Goal: Information Seeking & Learning: Learn about a topic

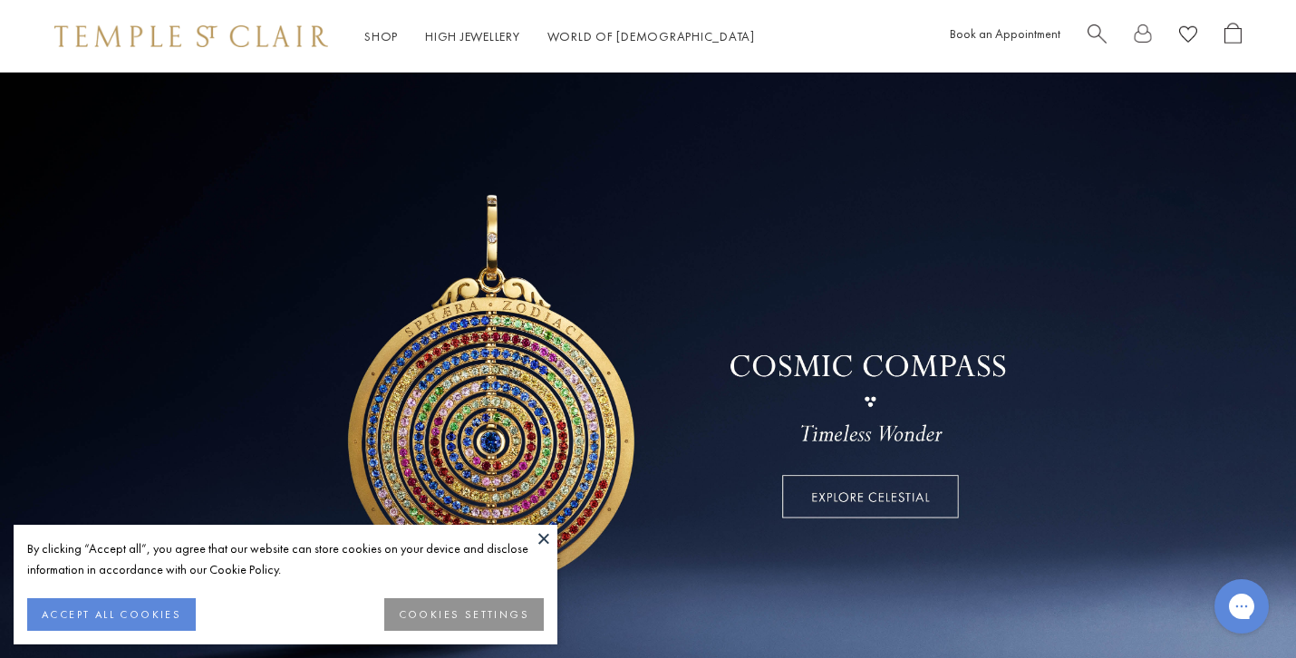
click at [547, 528] on button at bounding box center [543, 538] width 27 height 27
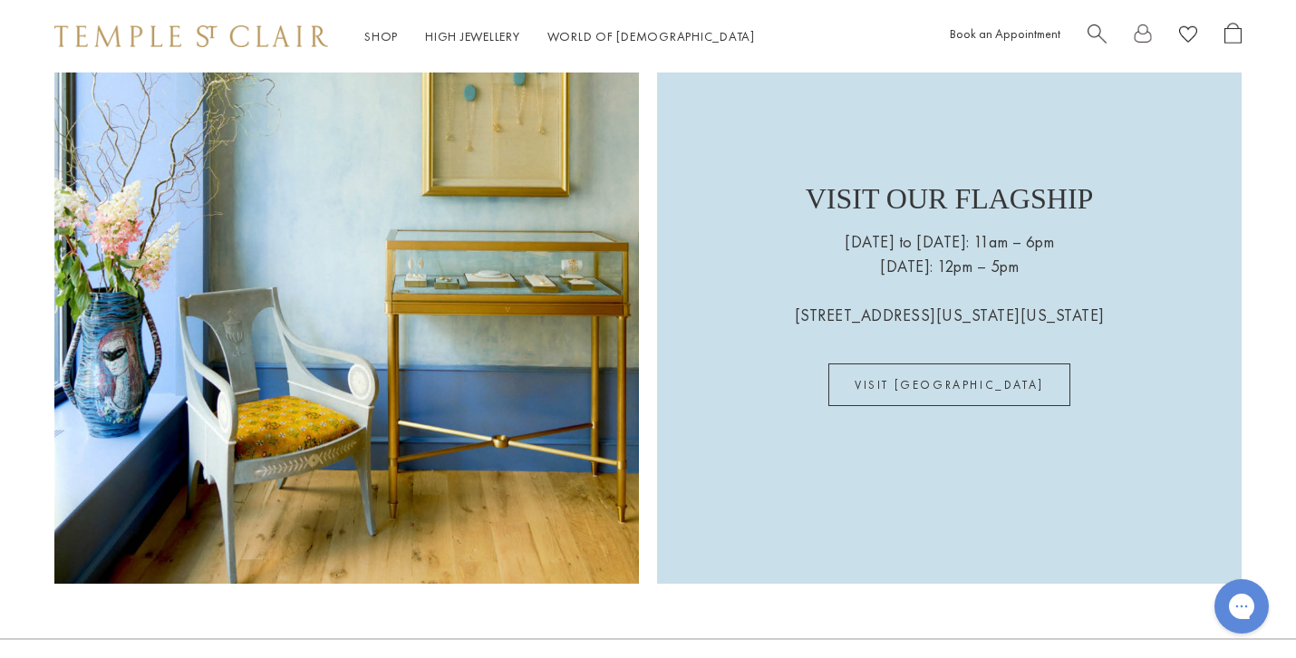
scroll to position [4969, 0]
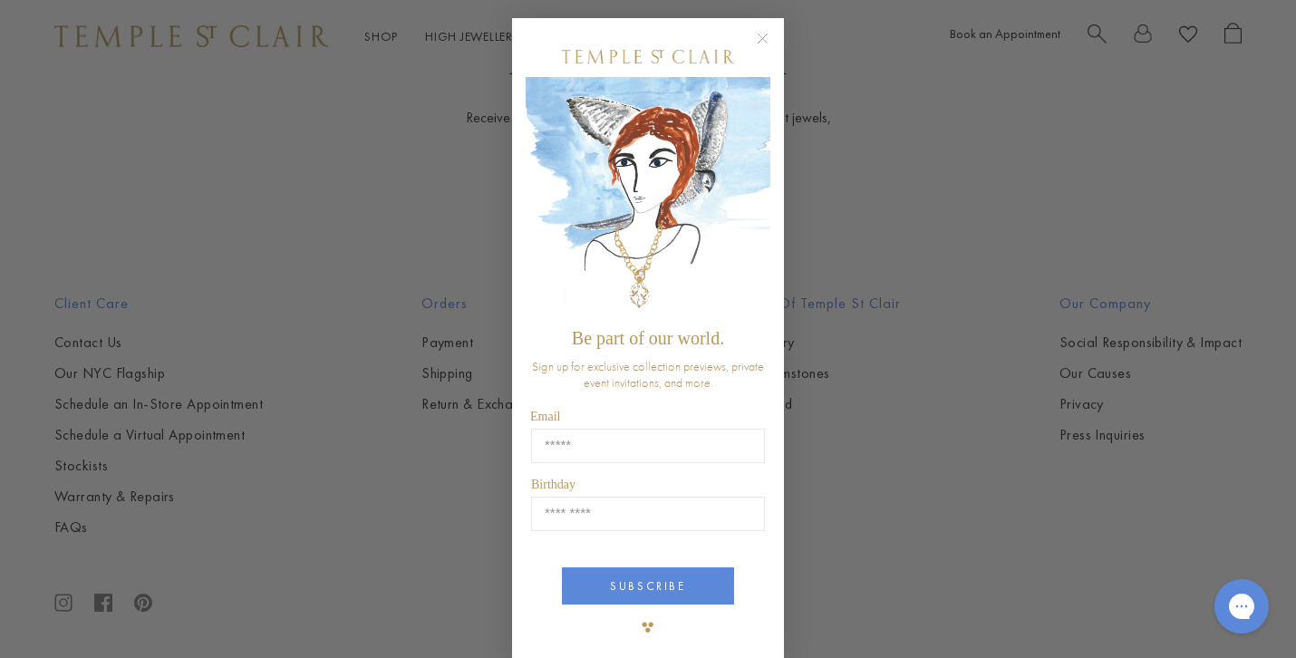
click at [767, 39] on circle "Close dialog" at bounding box center [763, 39] width 22 height 22
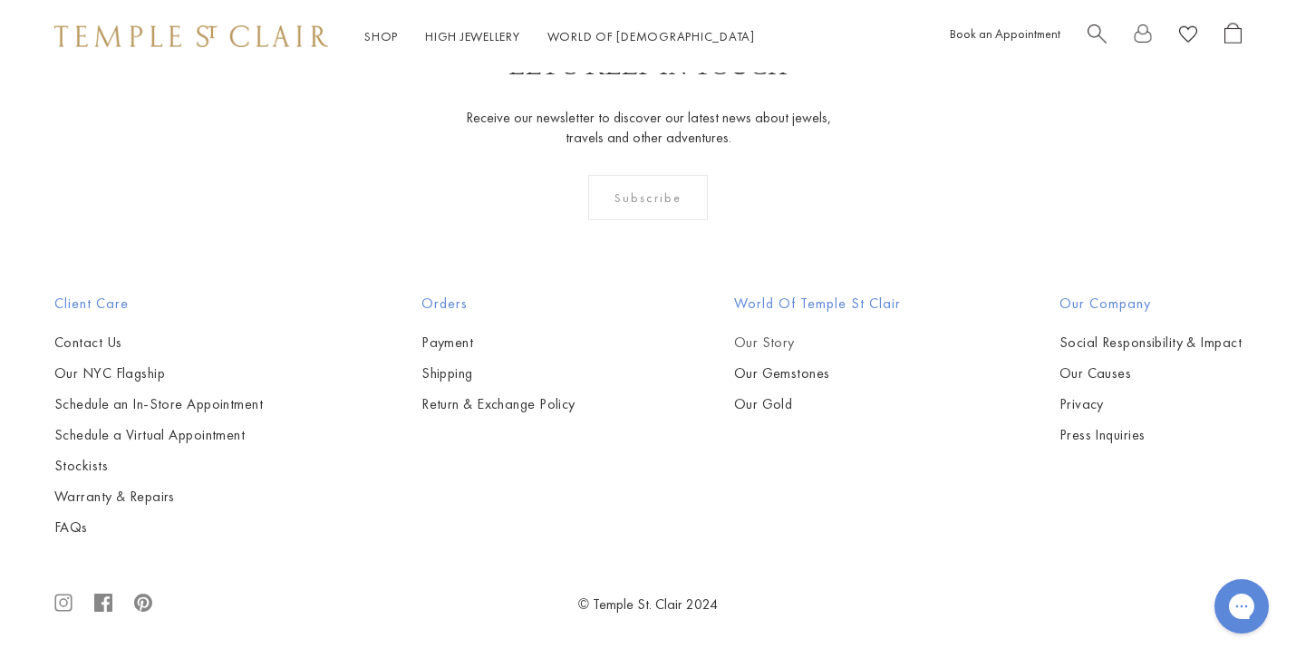
click at [750, 337] on link "Our Story" at bounding box center [817, 343] width 167 height 20
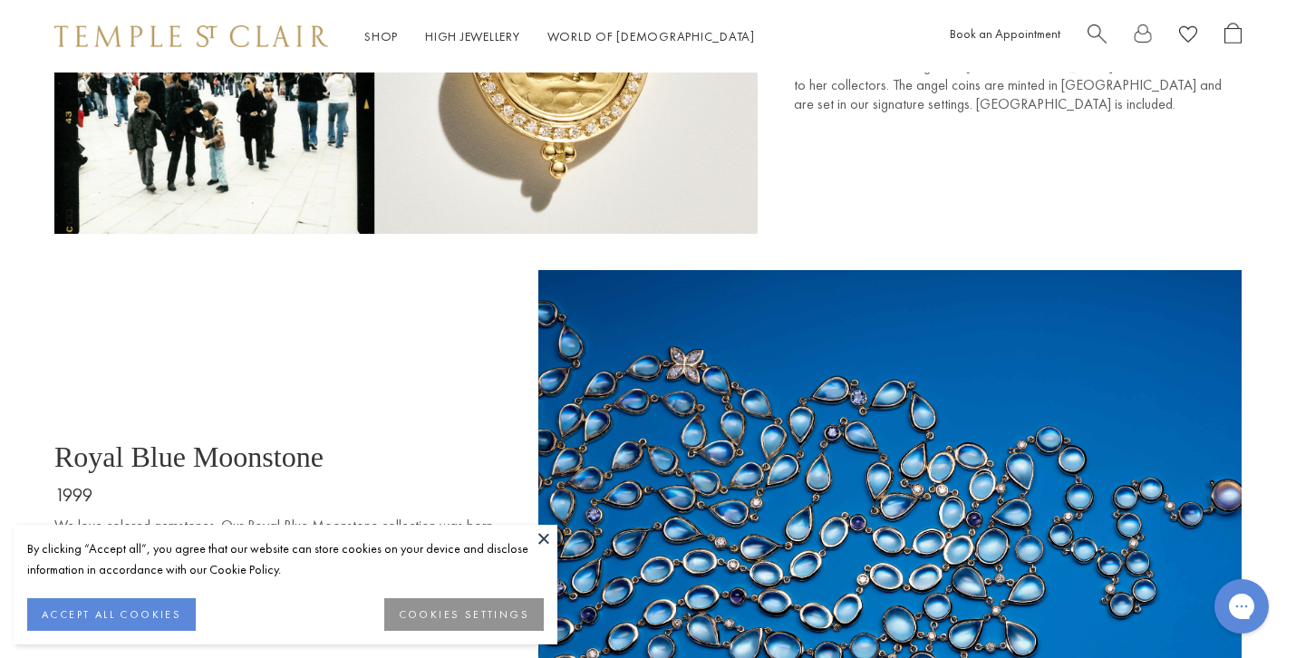
scroll to position [2353, 0]
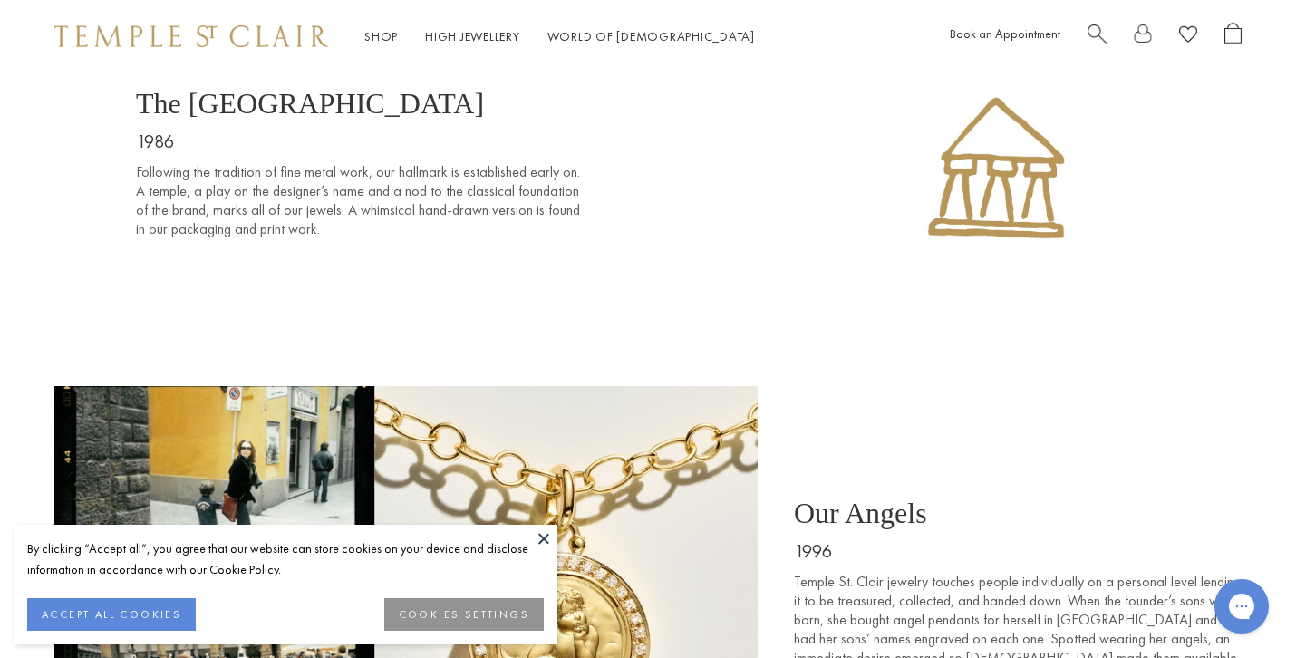
click at [540, 540] on button at bounding box center [543, 538] width 27 height 27
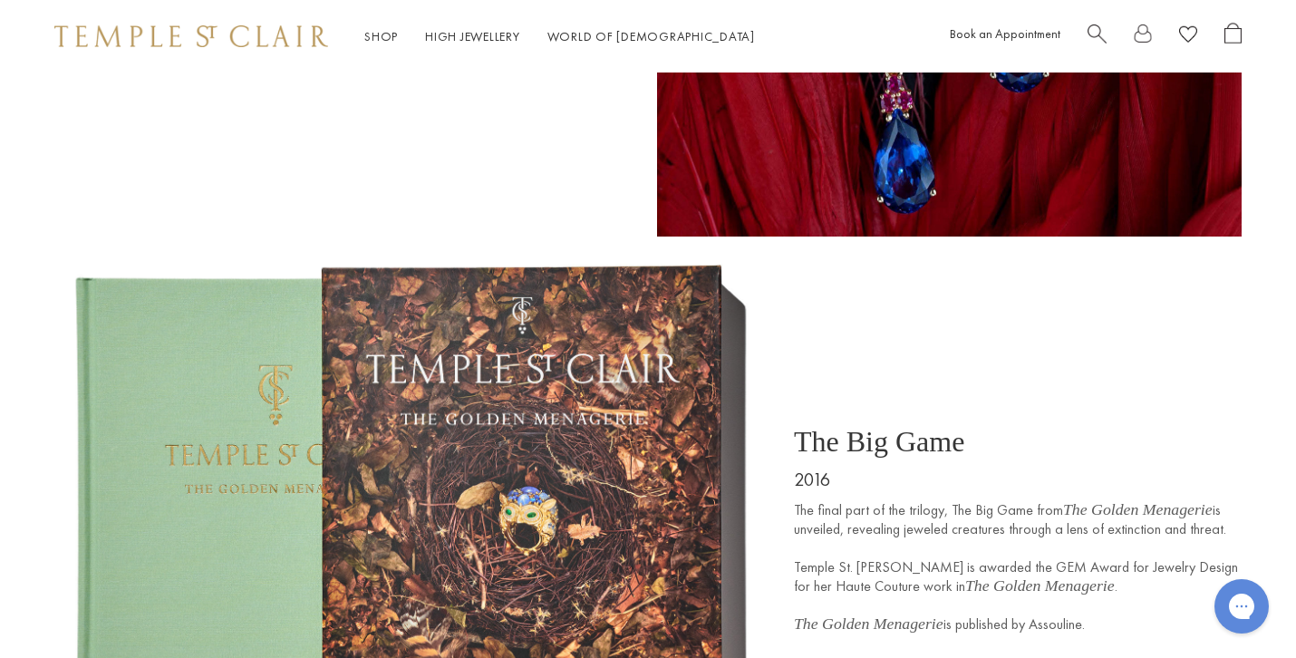
scroll to position [6372, 0]
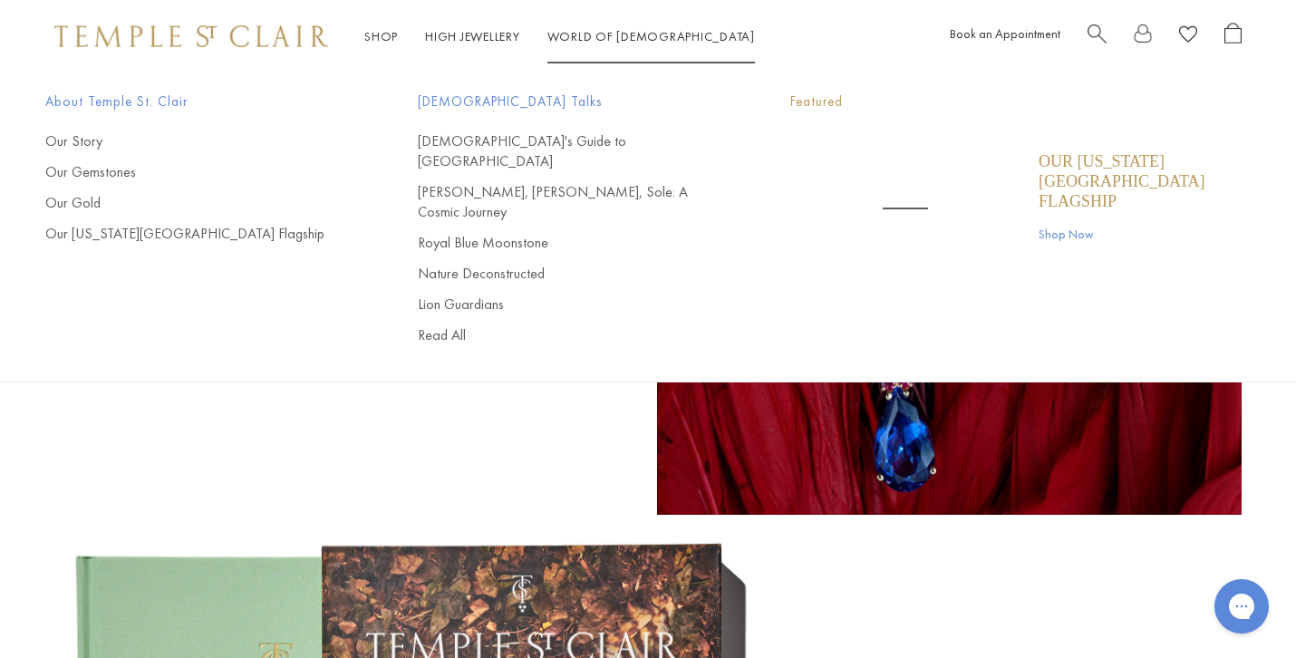
click at [604, 32] on link "World of Temple World of Temple" at bounding box center [651, 36] width 208 height 16
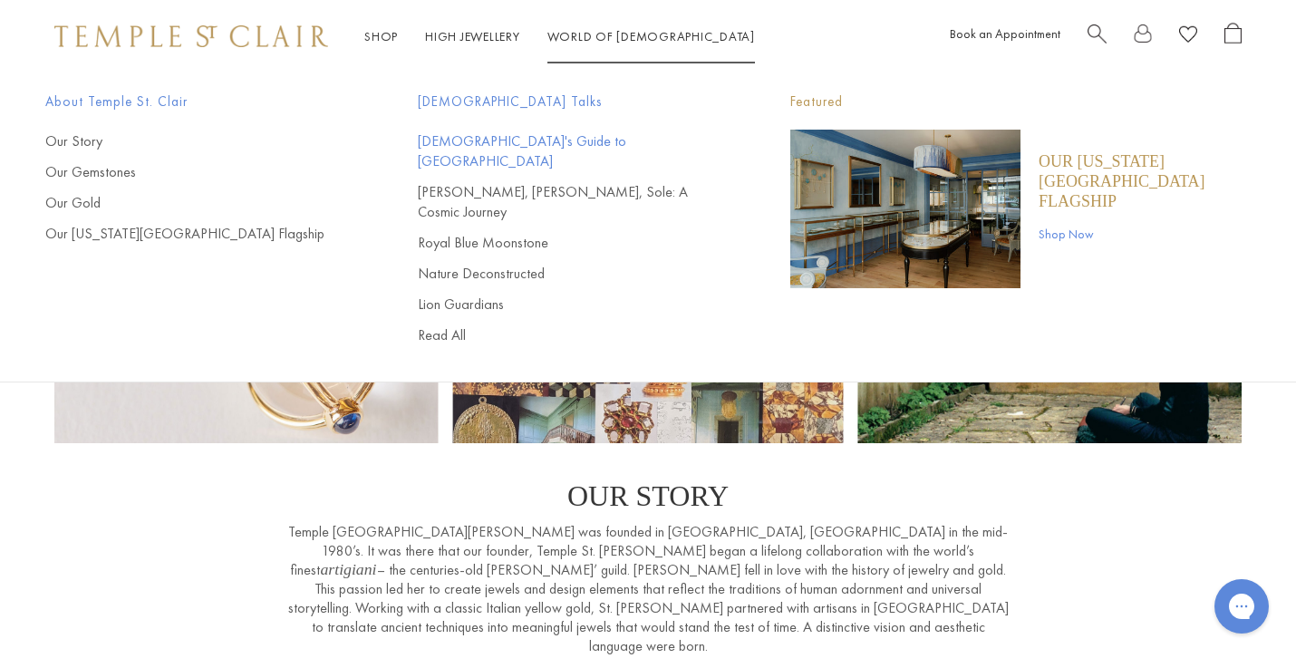
click at [512, 149] on link "[DEMOGRAPHIC_DATA]'s Guide to [GEOGRAPHIC_DATA]" at bounding box center [568, 151] width 300 height 40
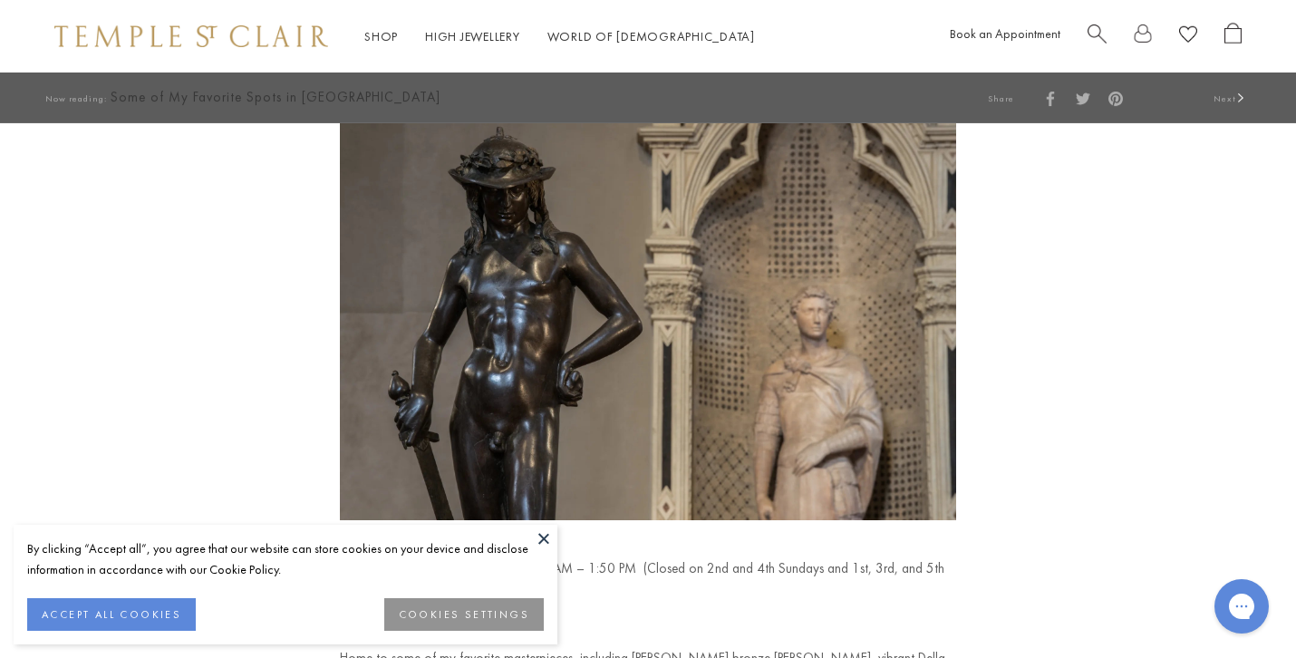
scroll to position [1063, 0]
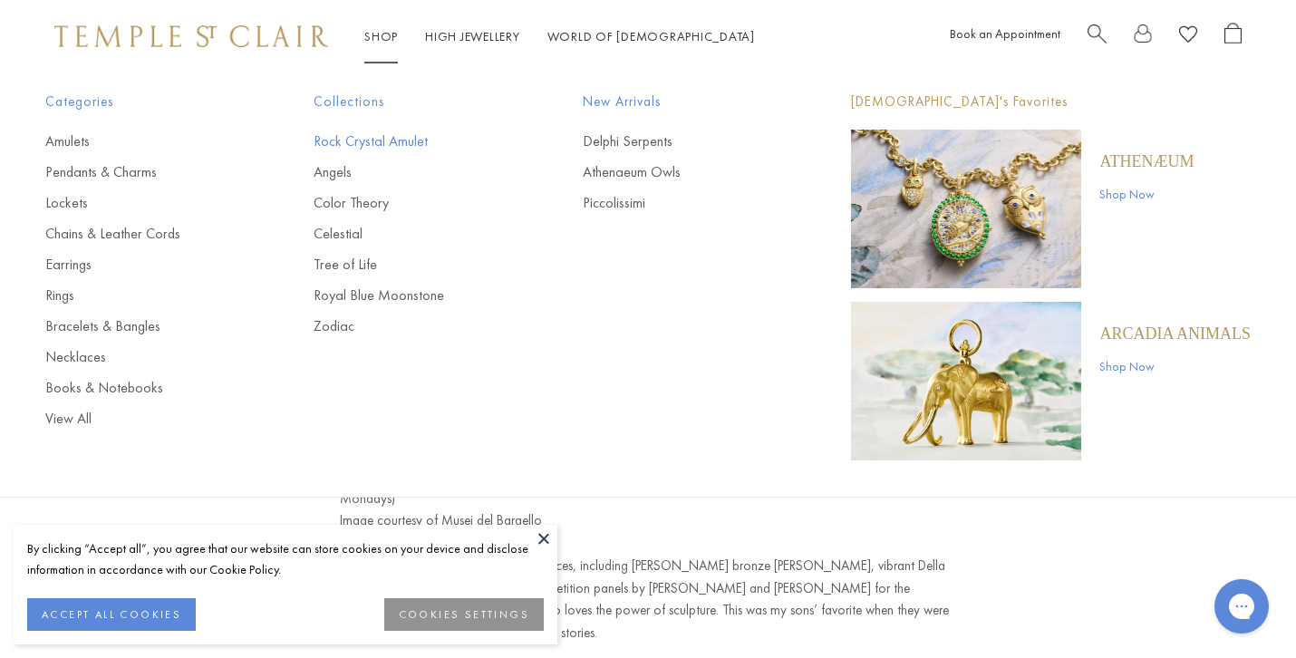
click at [371, 142] on link "Rock Crystal Amulet" at bounding box center [412, 141] width 196 height 20
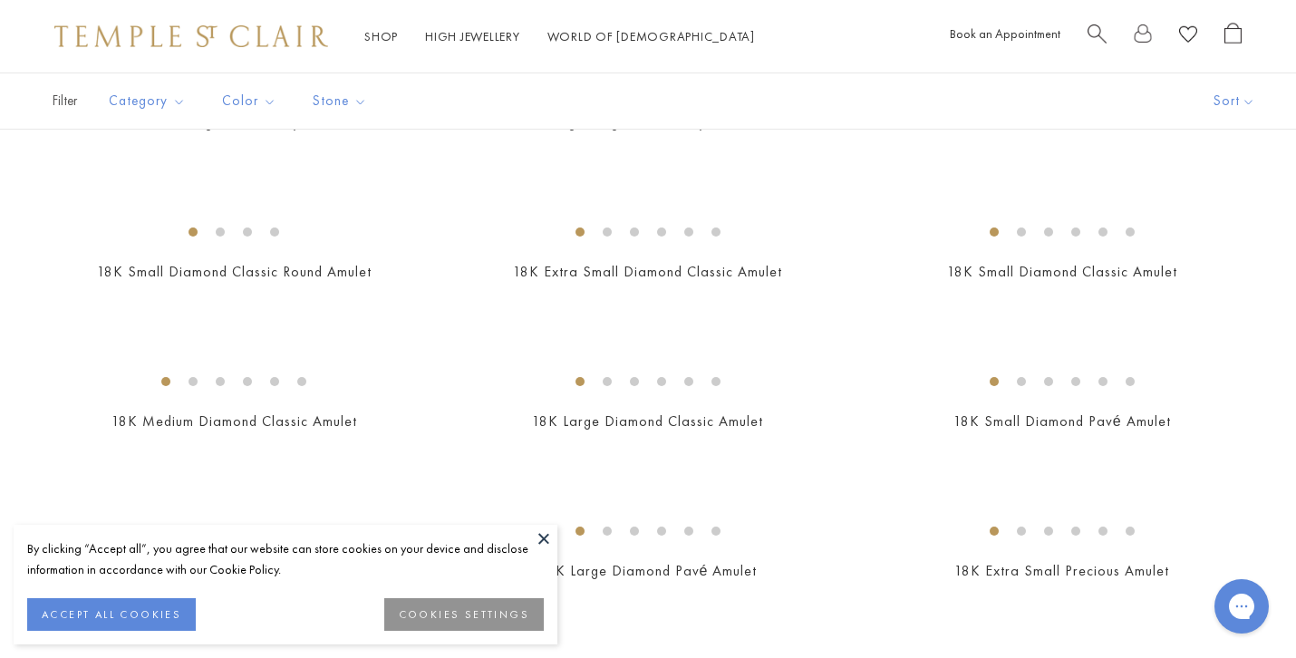
scroll to position [1586, 0]
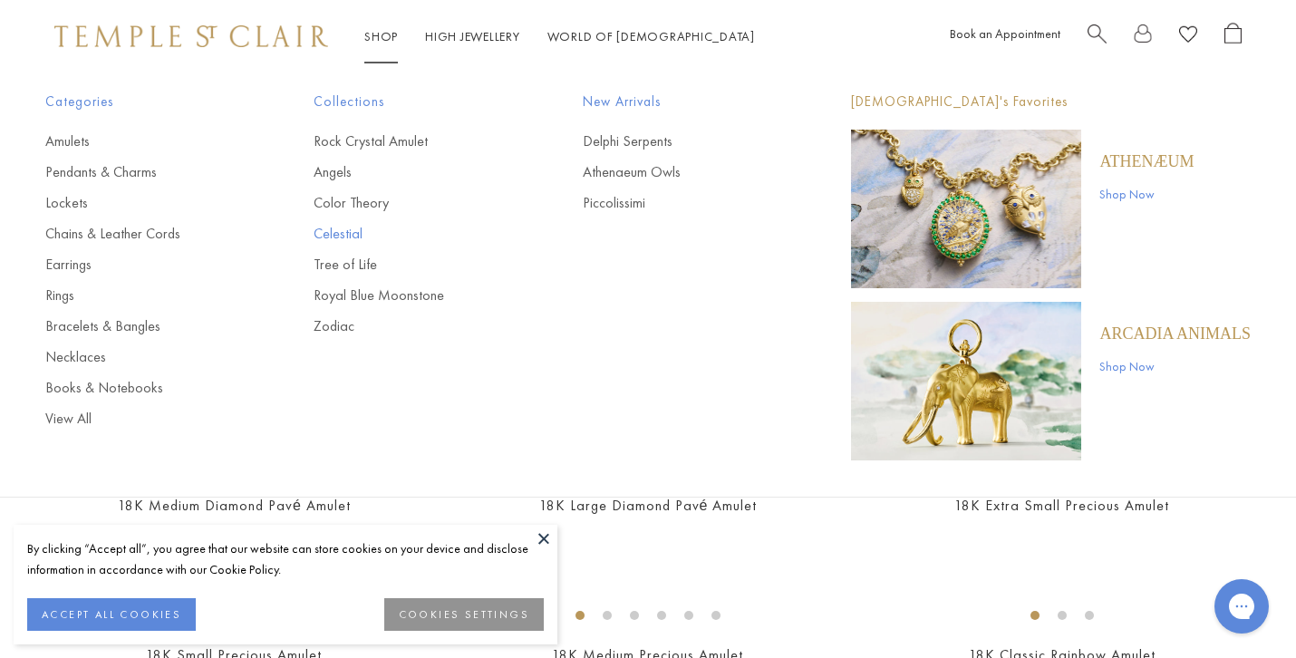
click at [341, 234] on link "Celestial" at bounding box center [412, 234] width 196 height 20
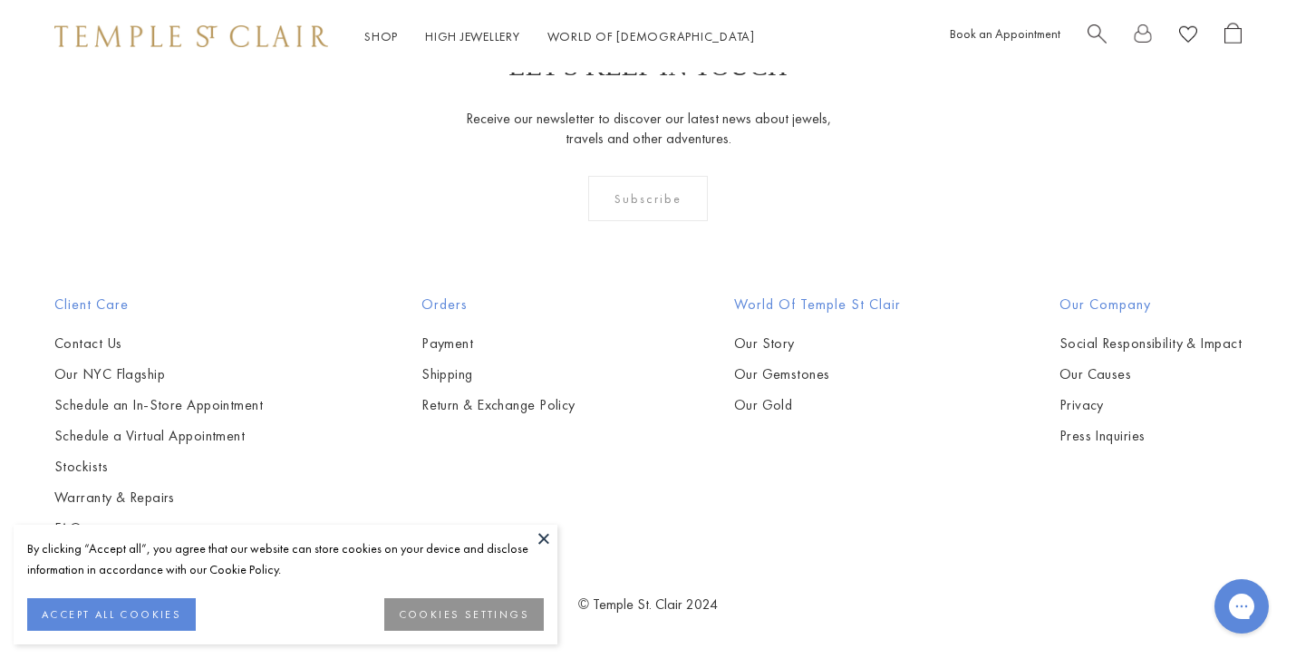
scroll to position [8090, 0]
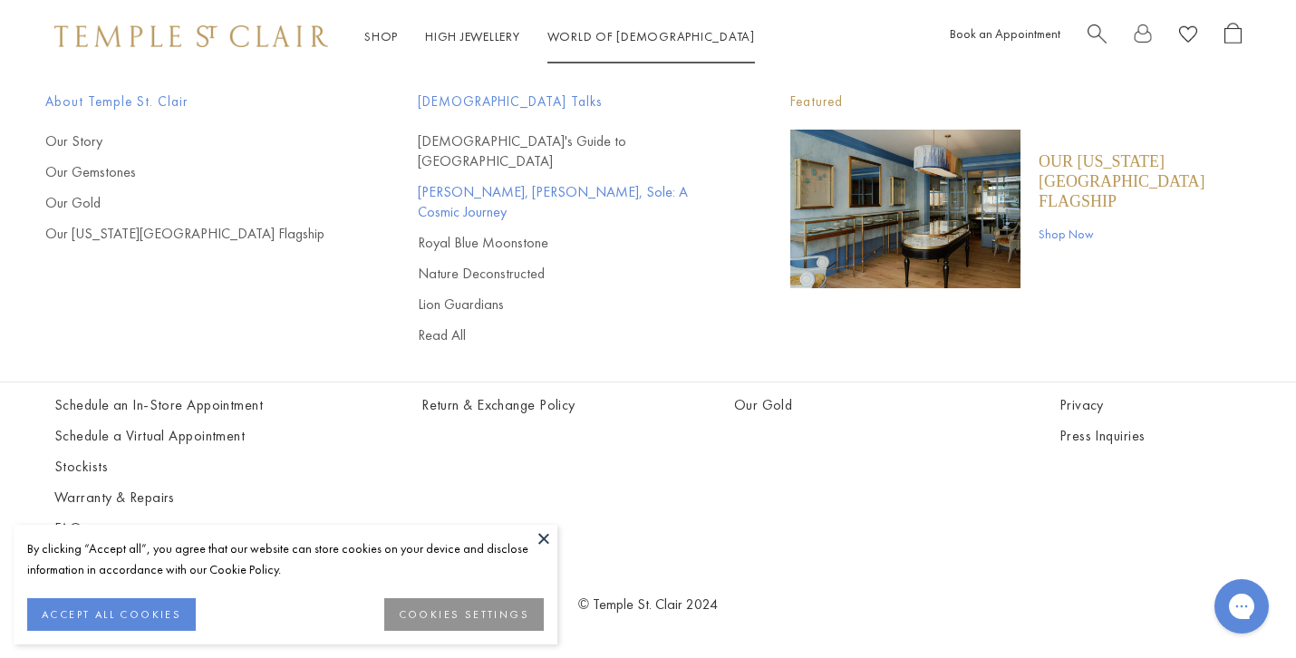
click at [557, 182] on link "[PERSON_NAME], [PERSON_NAME], Sole: A Cosmic Journey" at bounding box center [568, 202] width 300 height 40
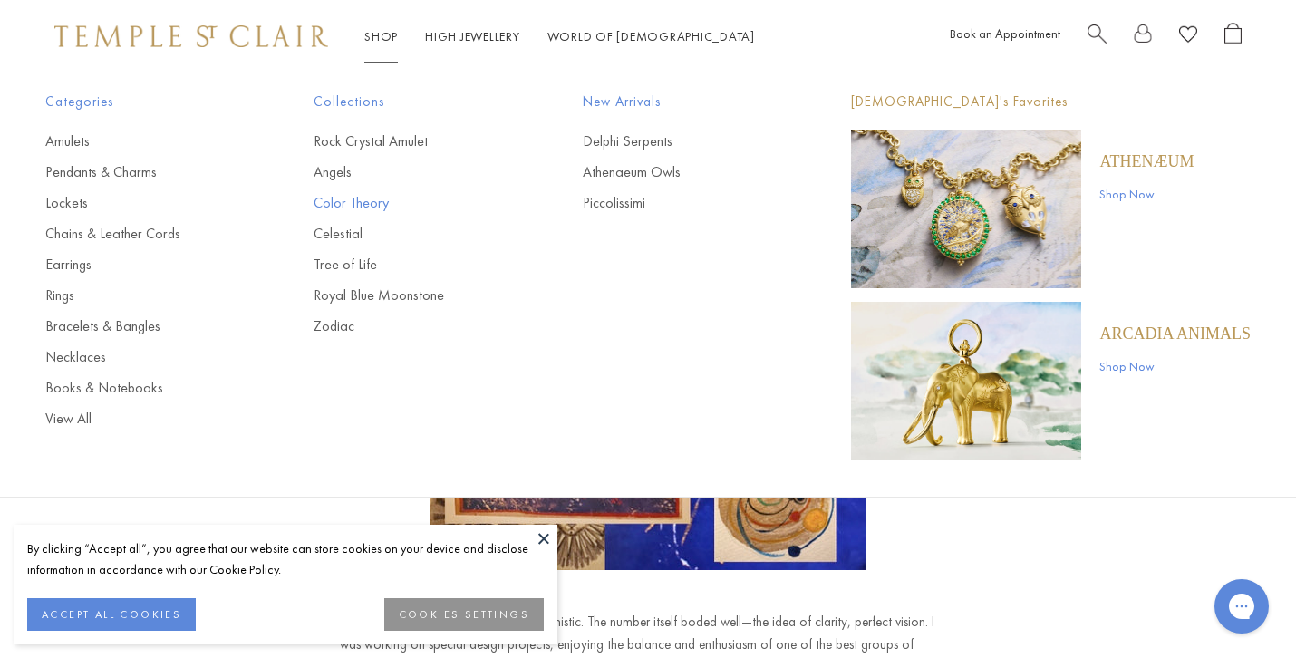
click at [365, 203] on link "Color Theory" at bounding box center [412, 203] width 196 height 20
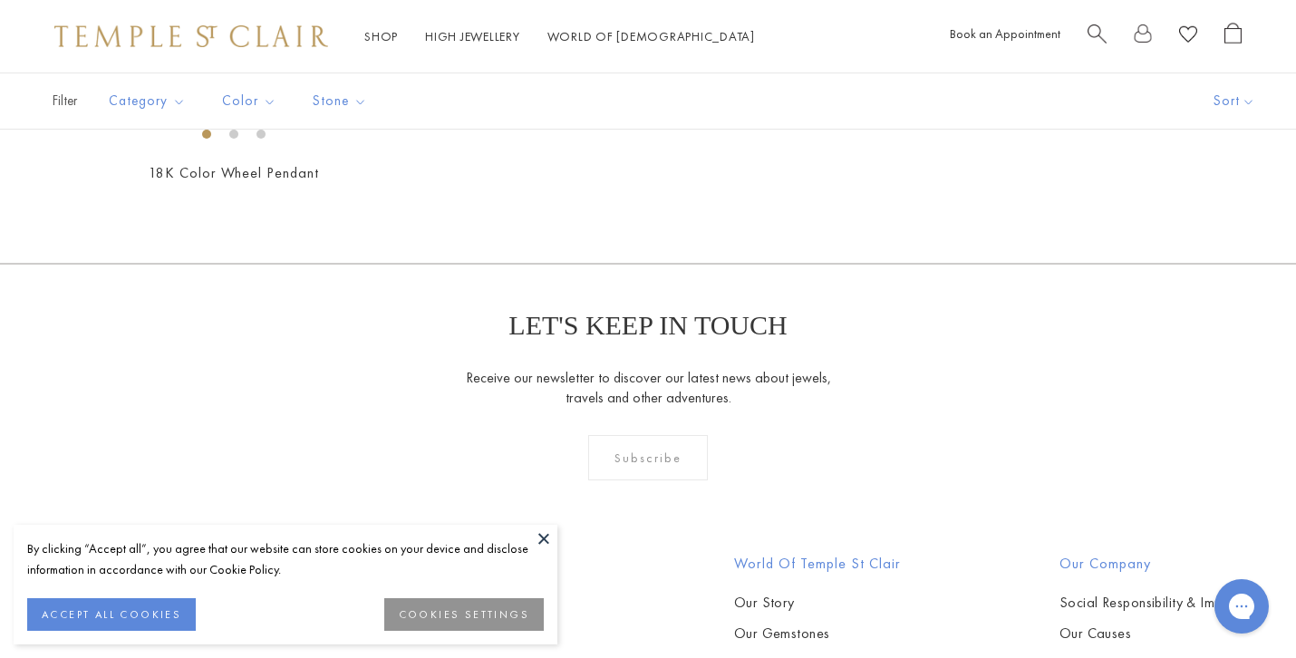
scroll to position [1206, 0]
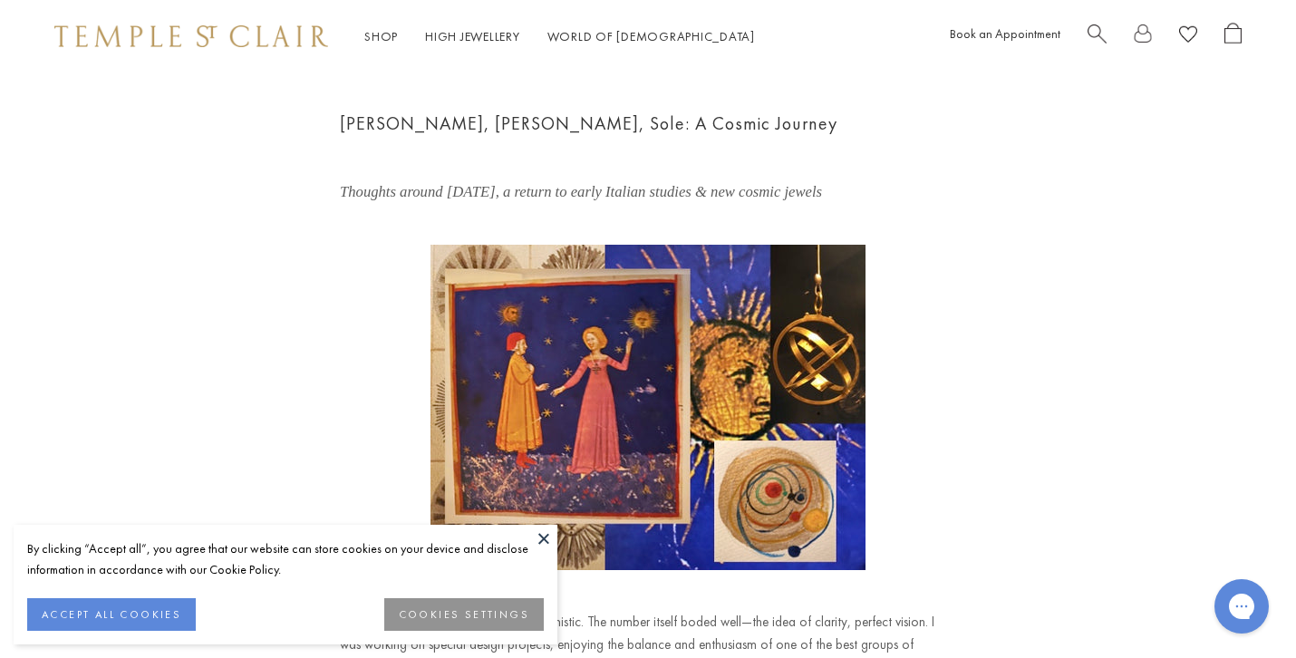
click at [547, 538] on button at bounding box center [543, 538] width 27 height 27
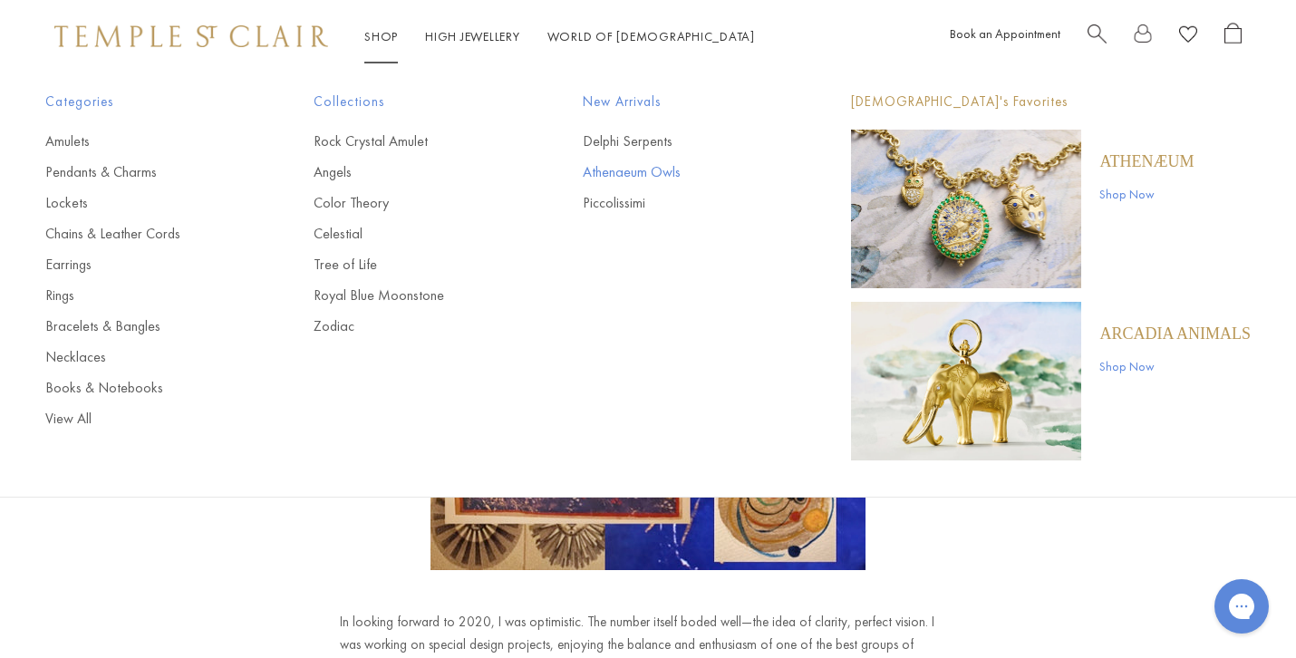
click at [634, 172] on link "Athenaeum Owls" at bounding box center [681, 172] width 196 height 20
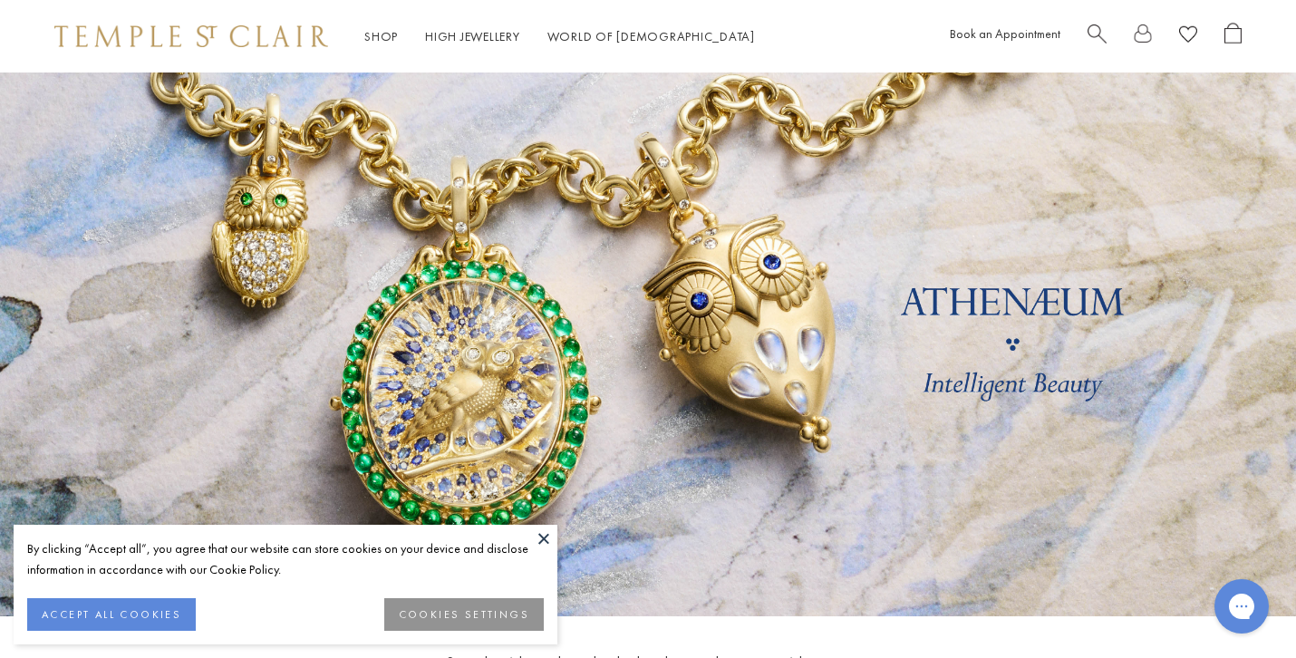
click at [542, 536] on button at bounding box center [543, 538] width 27 height 27
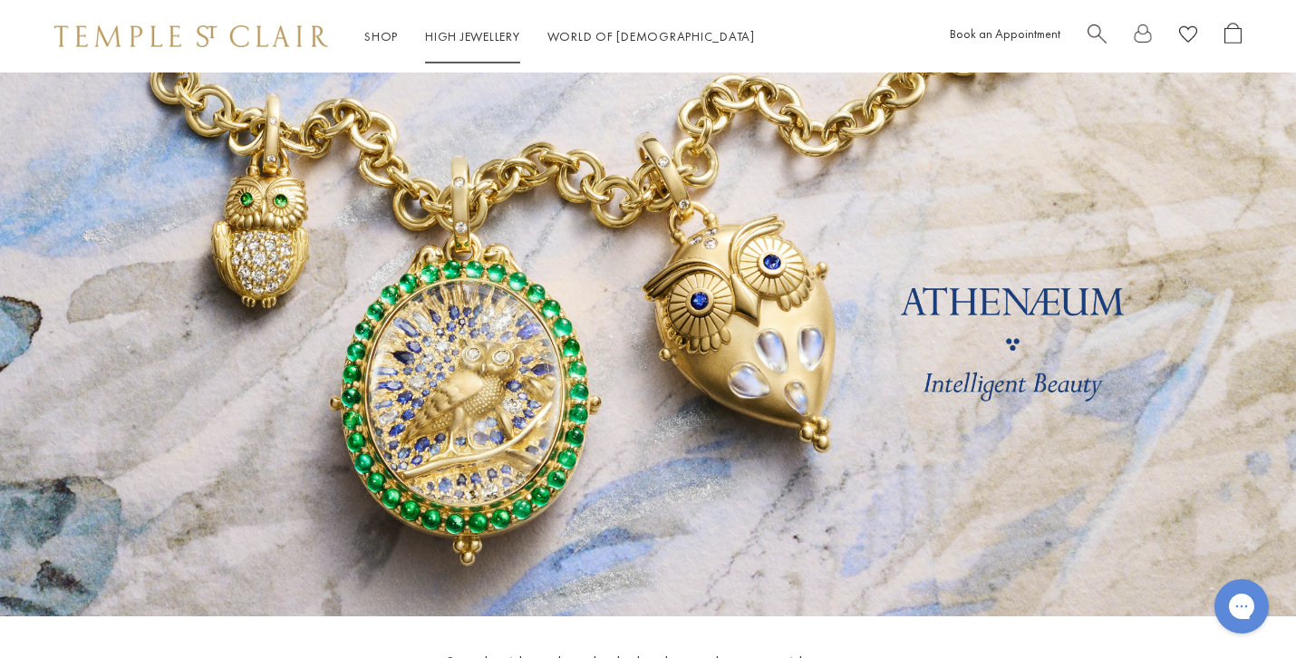
click at [278, 39] on img at bounding box center [191, 36] width 274 height 22
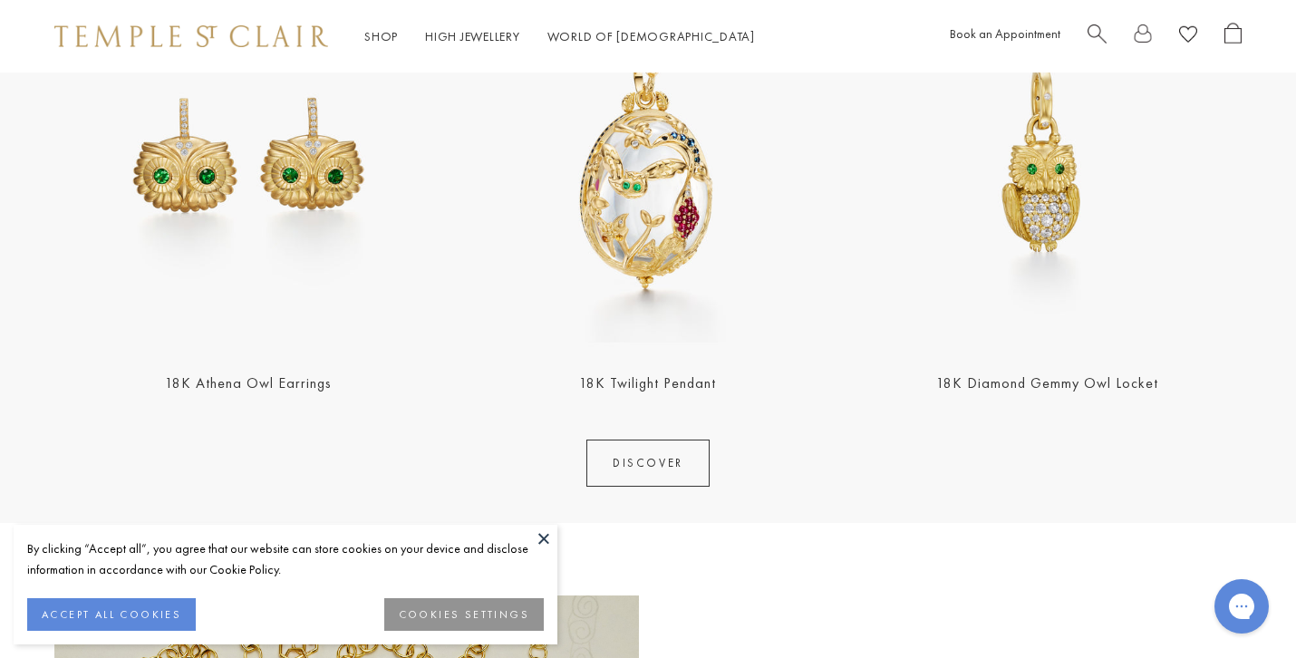
scroll to position [2380, 0]
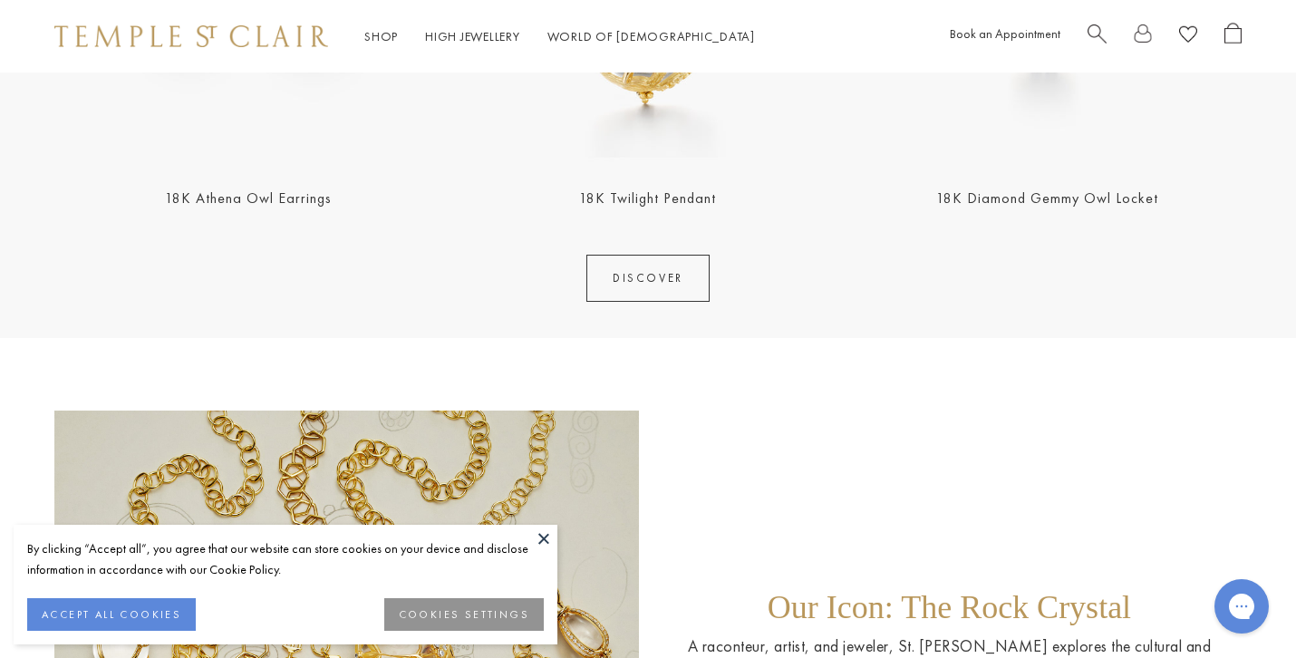
click at [539, 535] on button at bounding box center [543, 538] width 27 height 27
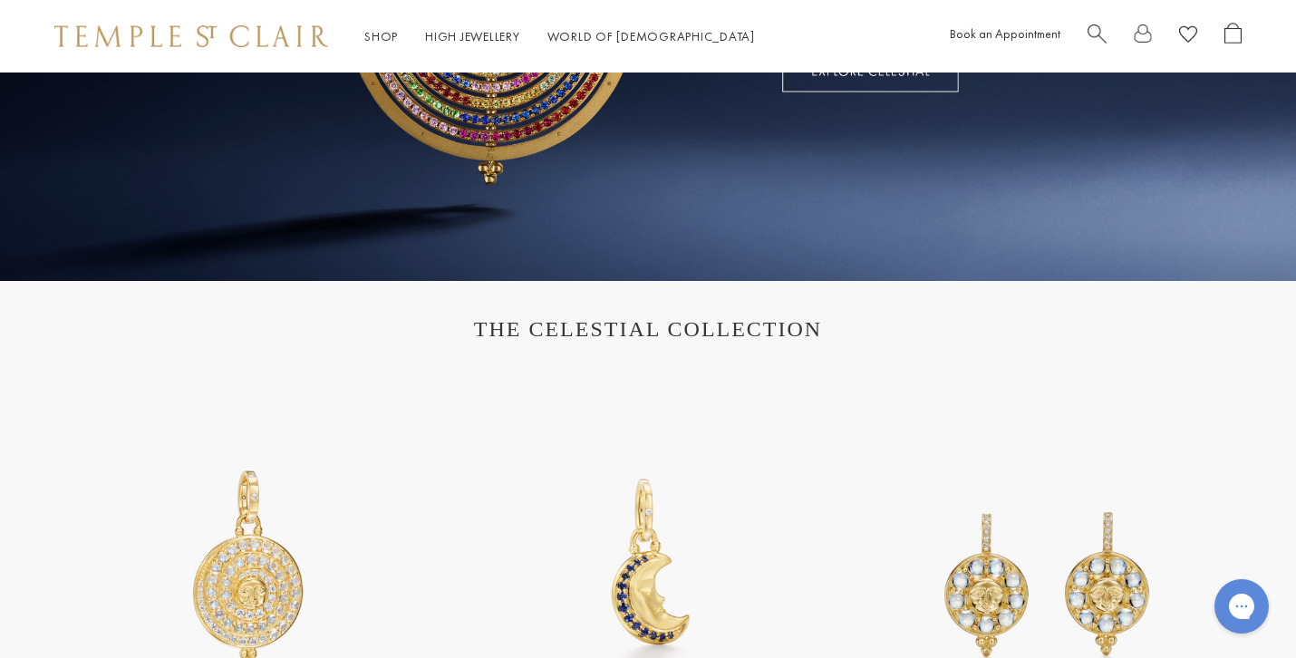
scroll to position [0, 0]
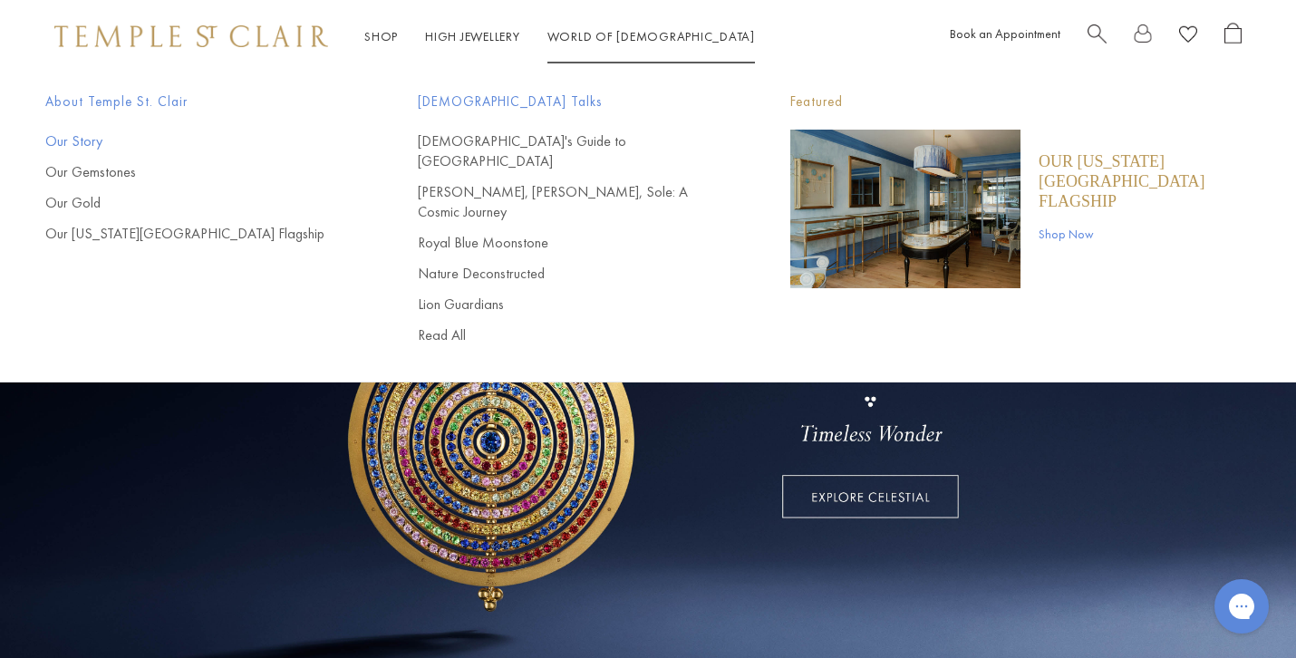
click at [83, 143] on link "Our Story" at bounding box center [195, 141] width 300 height 20
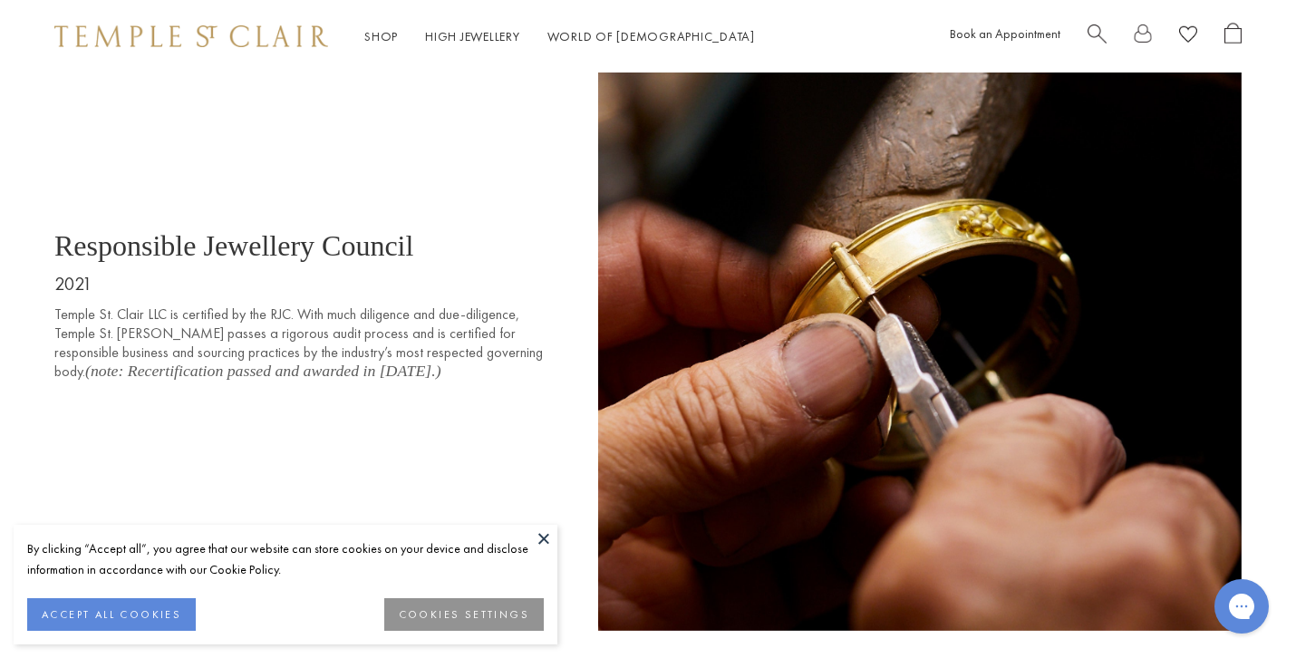
scroll to position [8994, 0]
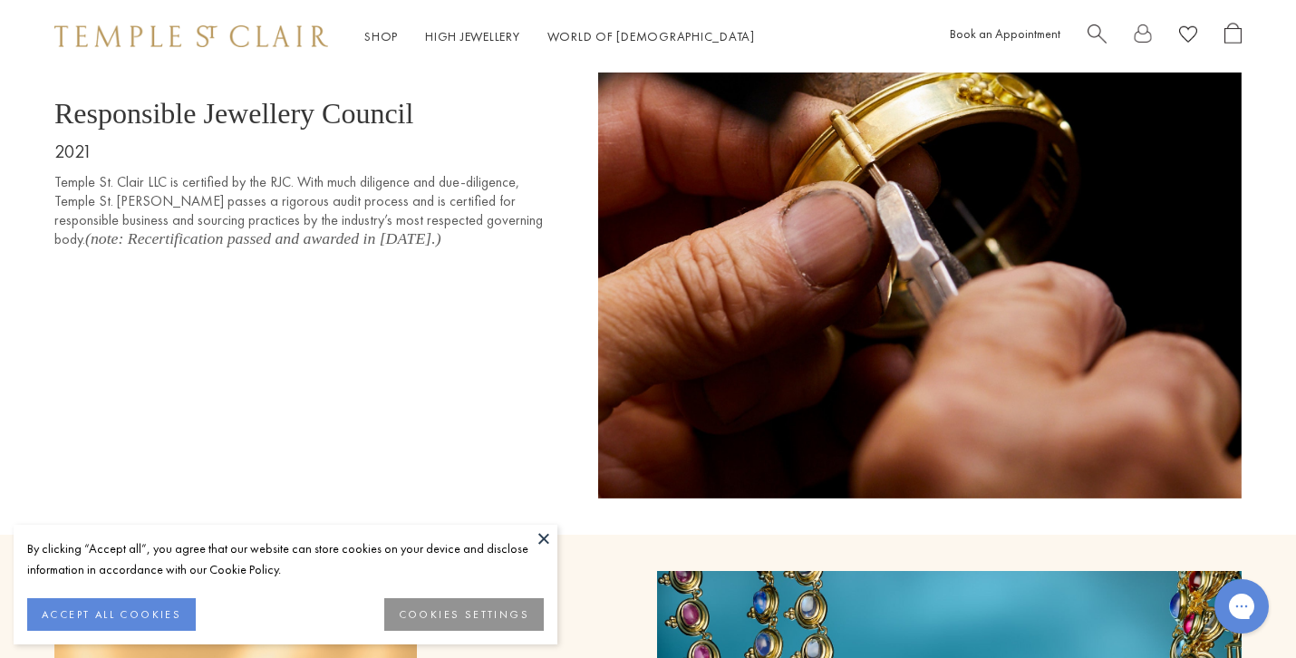
click at [545, 537] on button at bounding box center [543, 538] width 27 height 27
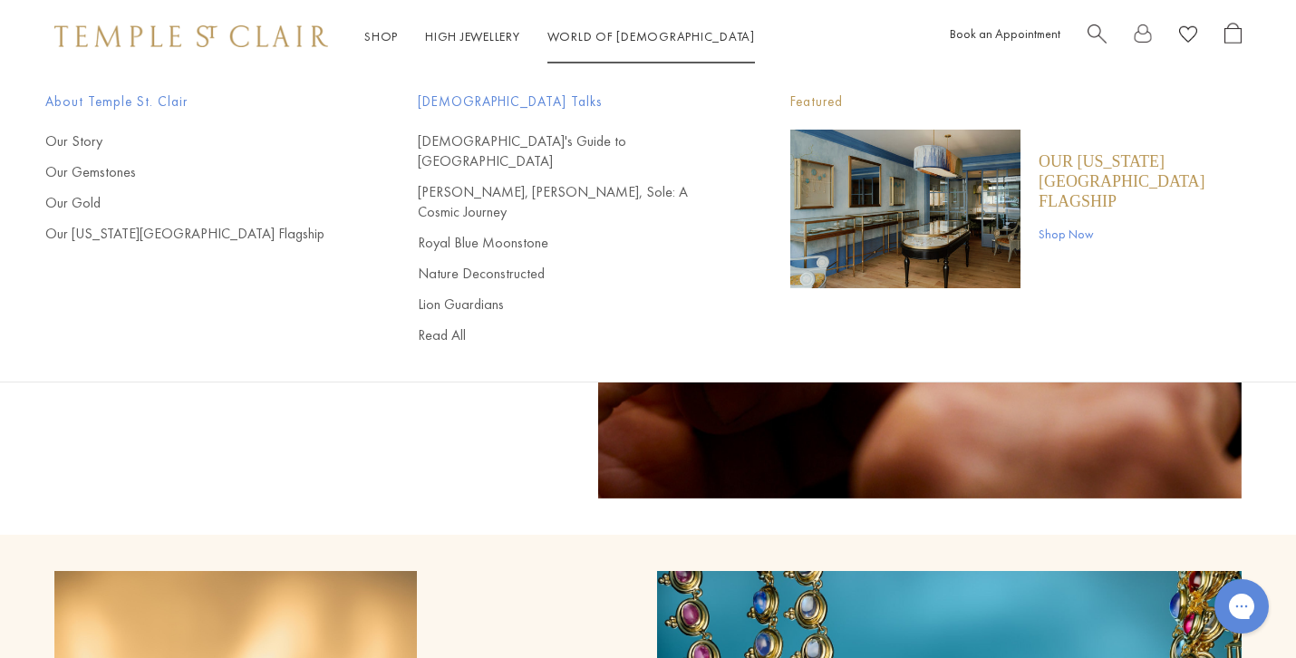
click at [1098, 27] on span "Search" at bounding box center [1097, 32] width 19 height 19
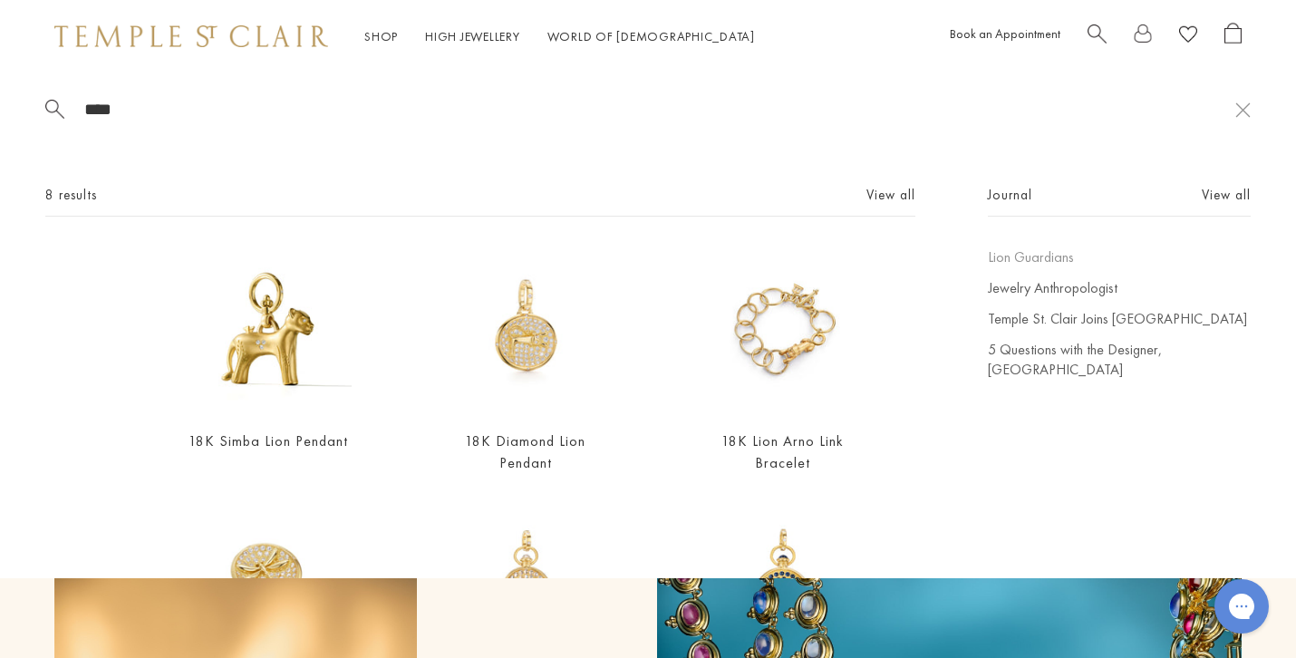
type input "****"
click at [1046, 258] on link "Lion Guardians" at bounding box center [1119, 257] width 263 height 20
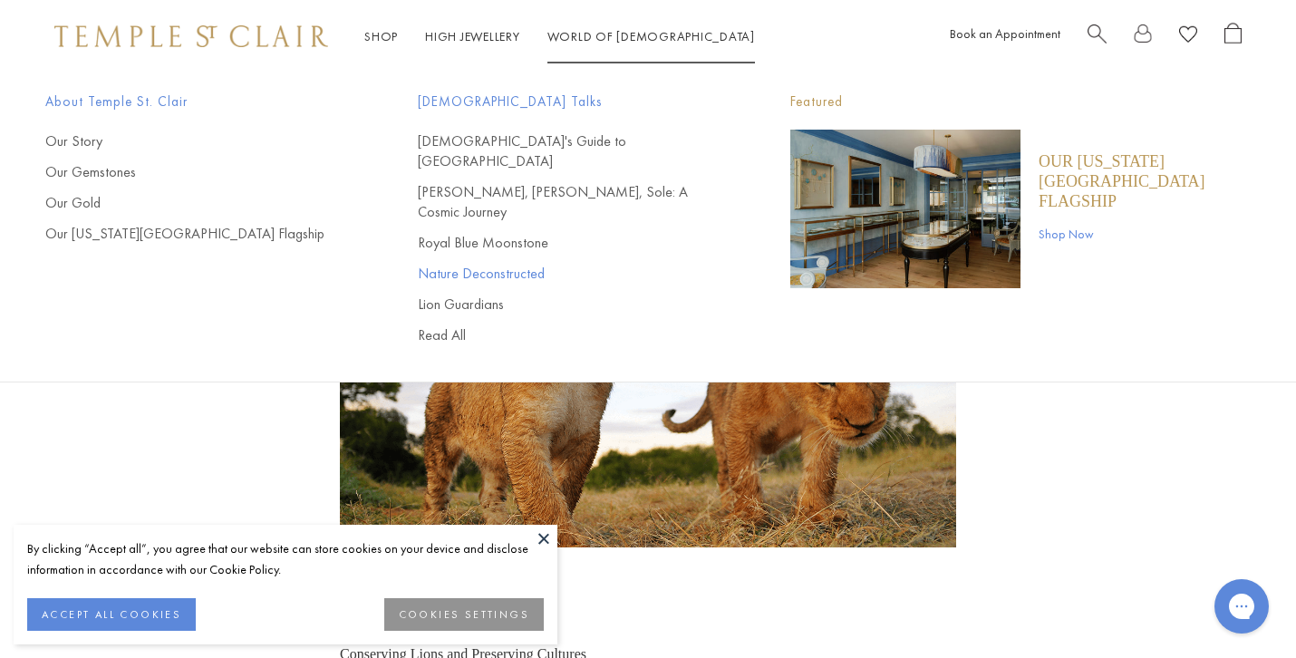
click at [471, 264] on link "Nature Deconstructed" at bounding box center [568, 274] width 300 height 20
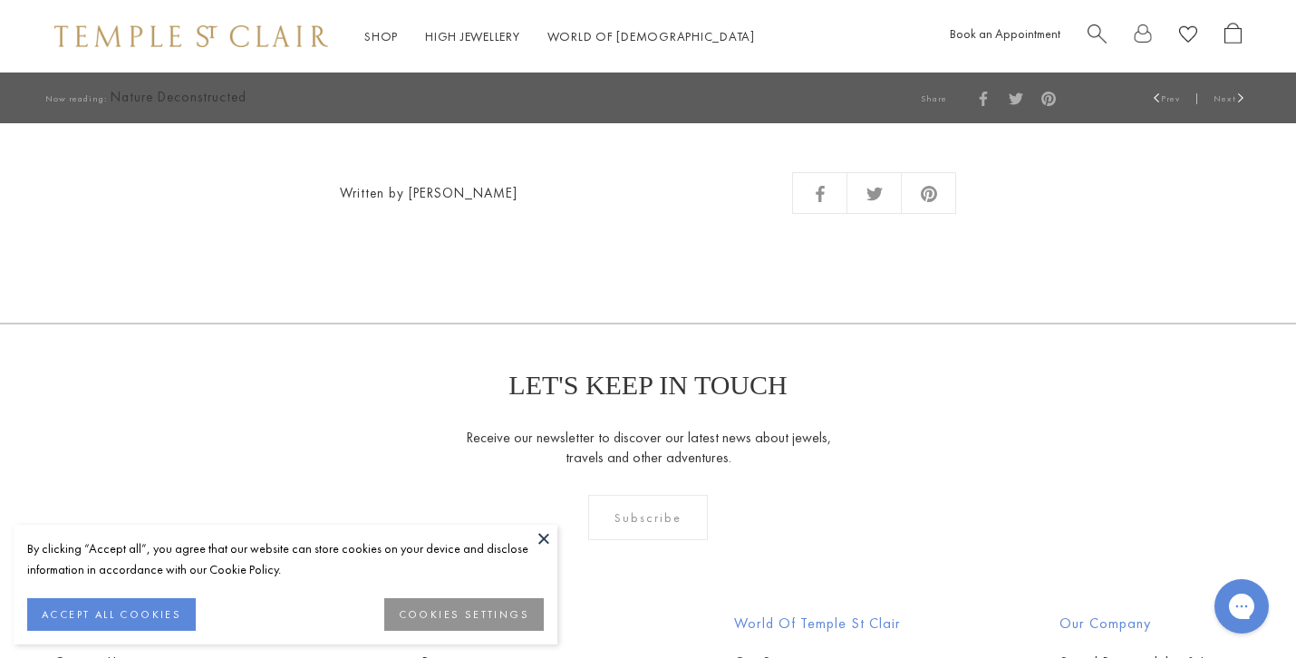
scroll to position [2247, 0]
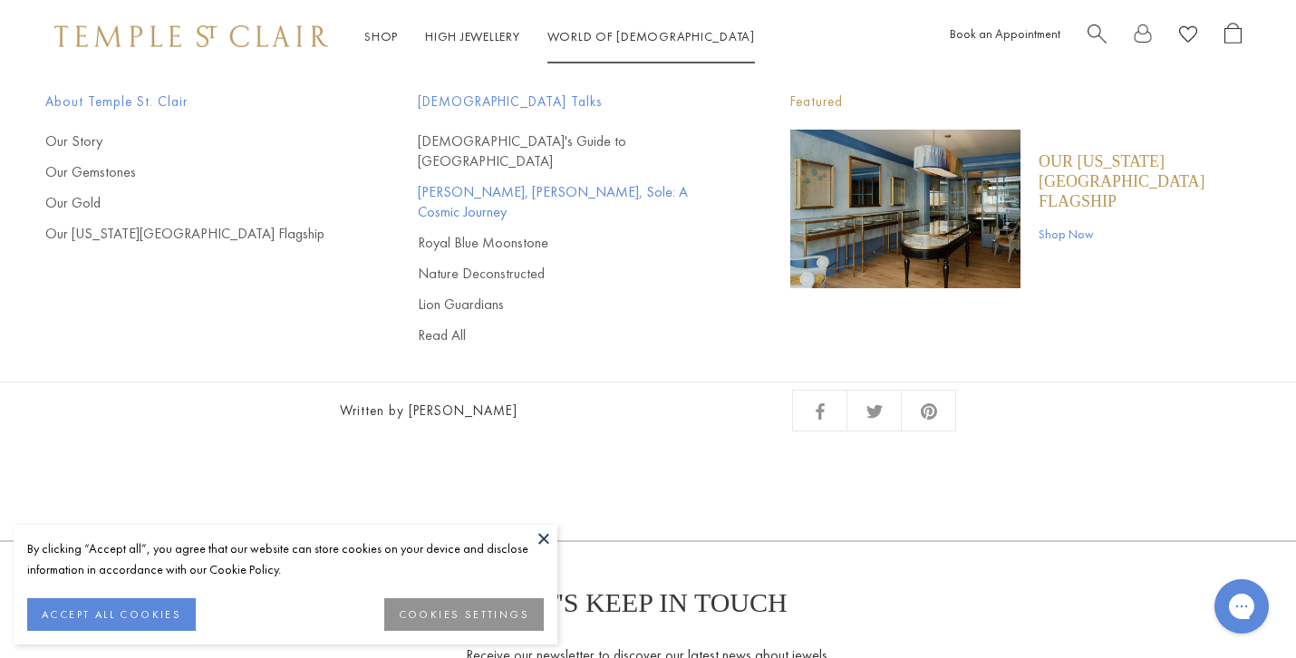
click at [498, 182] on link "[PERSON_NAME], [PERSON_NAME], Sole: A Cosmic Journey" at bounding box center [568, 202] width 300 height 40
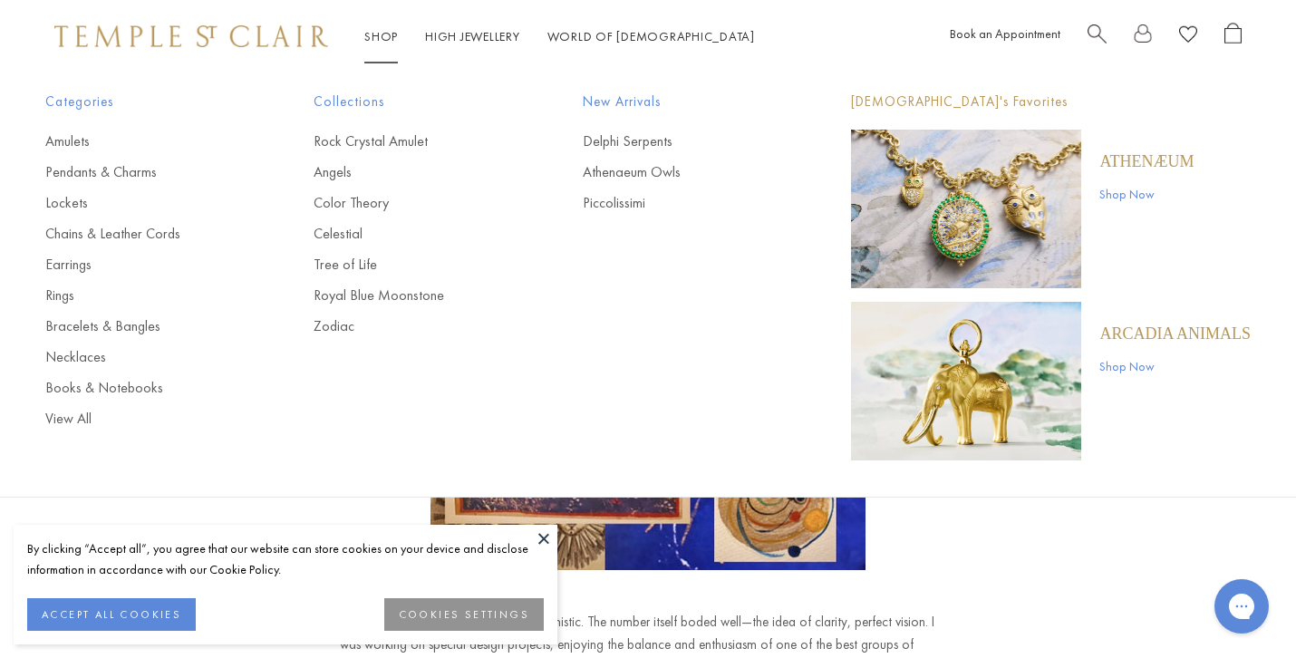
click at [374, 33] on link "Shop Shop" at bounding box center [381, 36] width 34 height 16
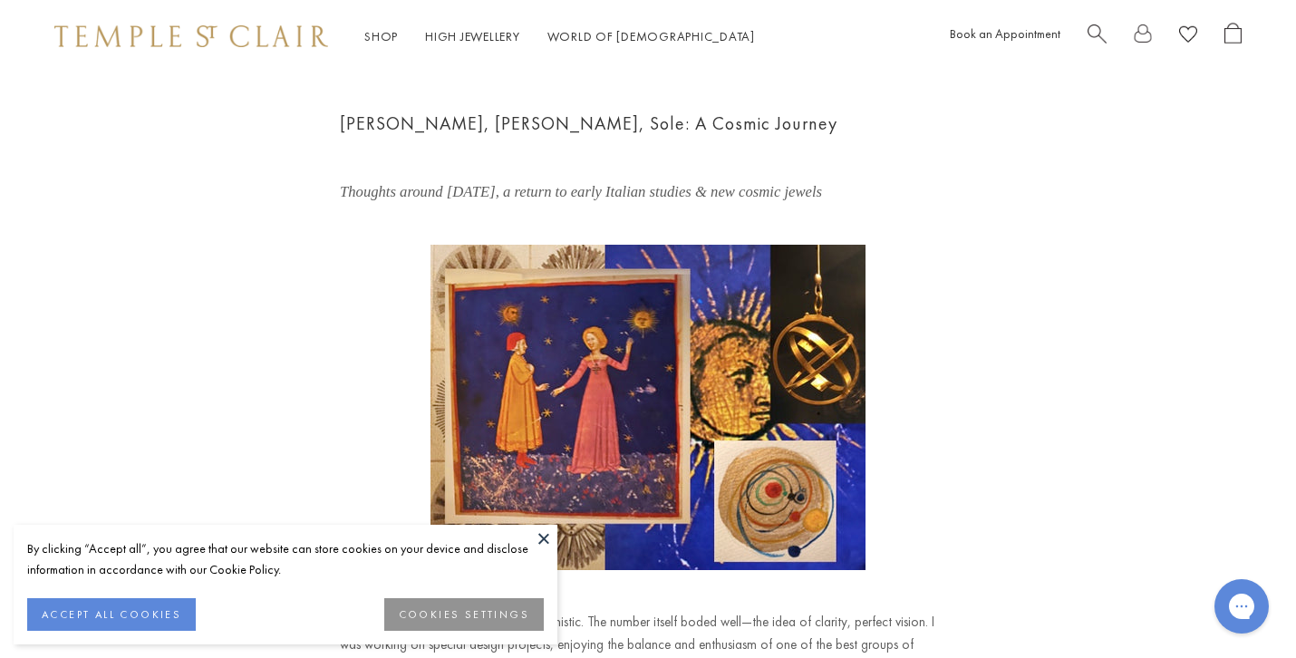
click at [267, 30] on img at bounding box center [191, 36] width 274 height 22
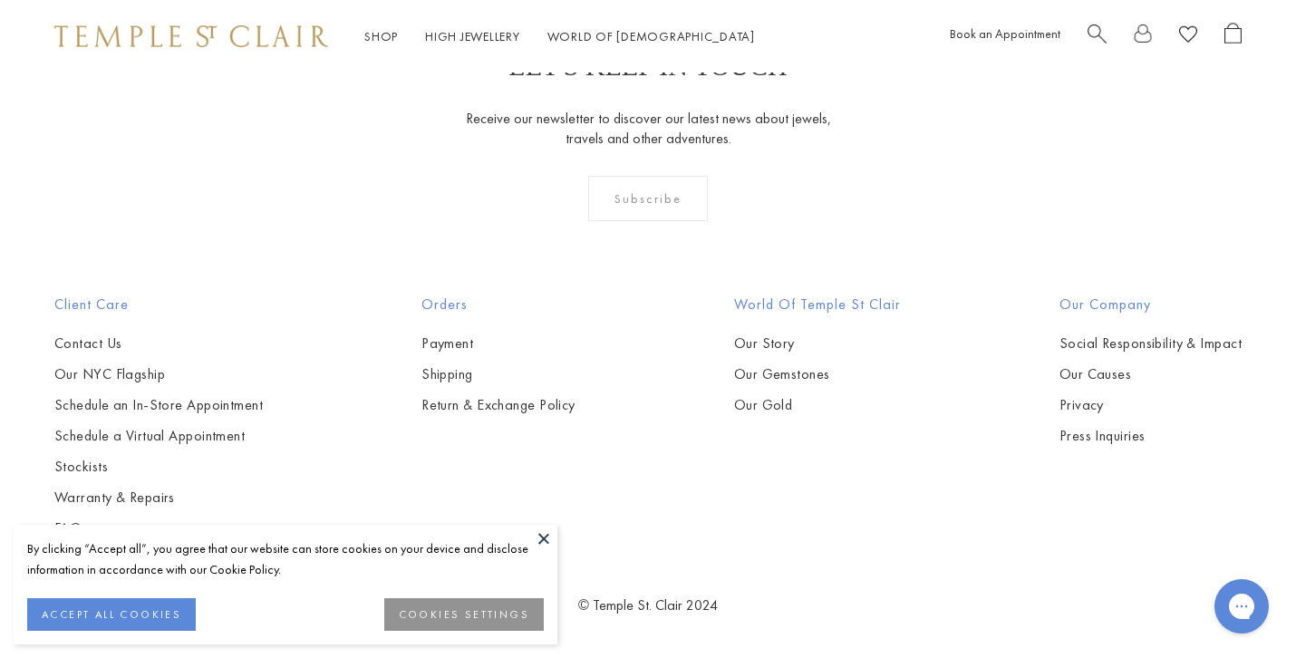
scroll to position [4969, 0]
click at [157, 608] on button "ACCEPT ALL COOKIES" at bounding box center [111, 614] width 169 height 33
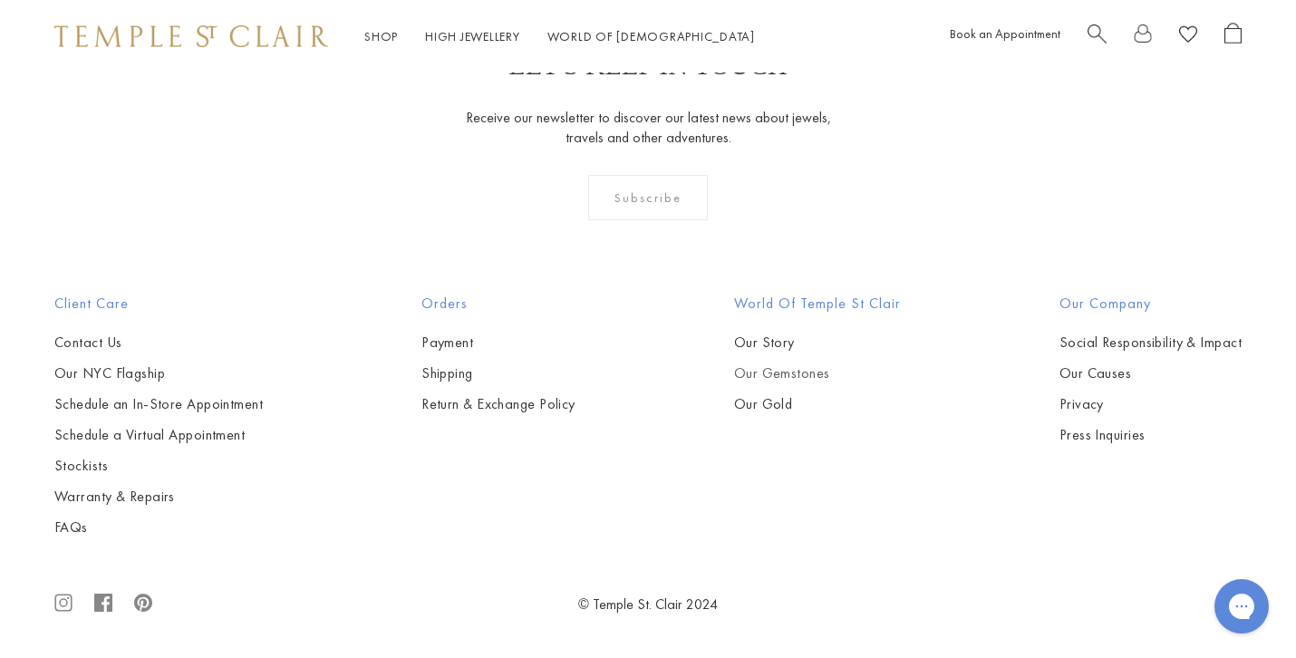
click at [769, 373] on link "Our Gemstones" at bounding box center [817, 373] width 167 height 20
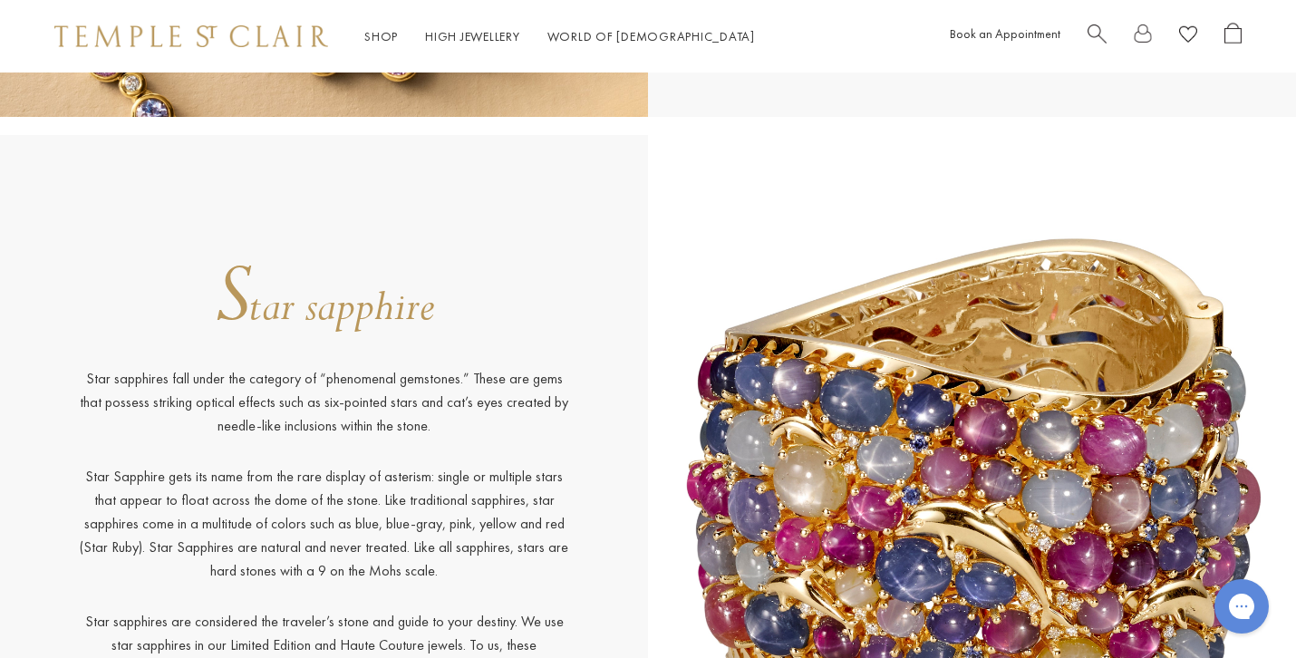
scroll to position [15471, 0]
